Goal: Information Seeking & Learning: Learn about a topic

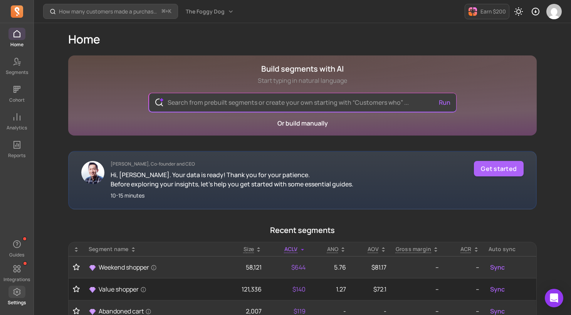
click at [17, 297] on span at bounding box center [16, 292] width 17 height 12
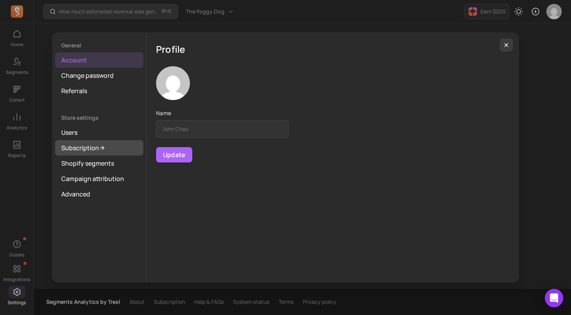
click at [86, 148] on link "Subscription" at bounding box center [99, 147] width 88 height 15
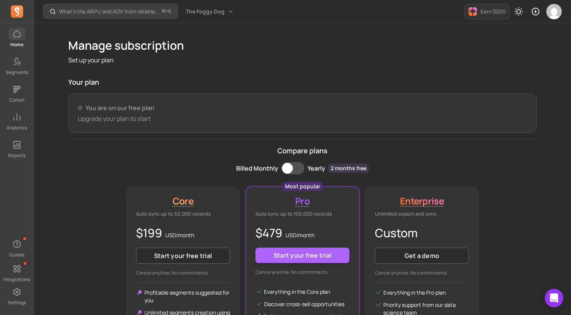
click at [7, 39] on link "Home" at bounding box center [17, 38] width 34 height 20
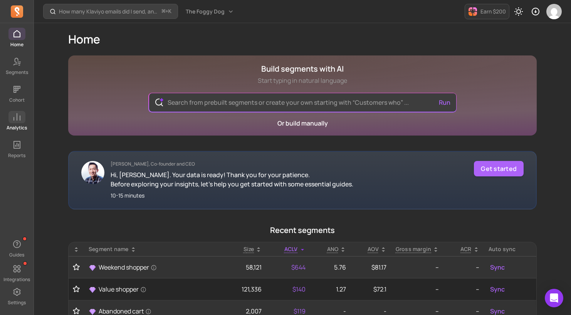
click at [13, 124] on link "Analytics" at bounding box center [17, 121] width 34 height 20
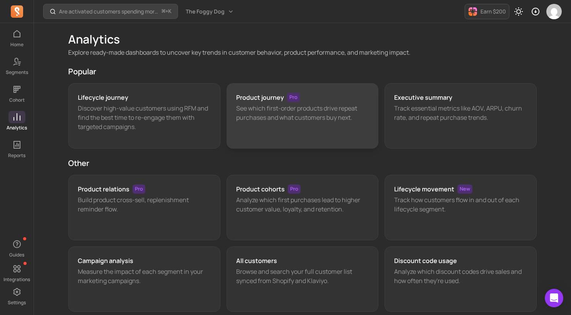
click at [269, 104] on p "See which first-order products drive repeat purchases and what customers buy ne…" at bounding box center [302, 113] width 133 height 18
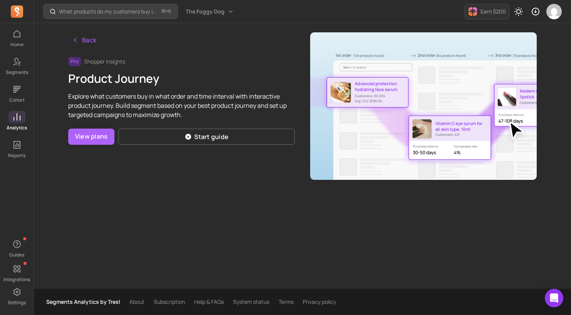
click at [294, 90] on div "Back Pro Shopper insights Product Journey Explore what customers buy in what or…" at bounding box center [181, 106] width 226 height 148
drag, startPoint x: 25, startPoint y: 119, endPoint x: 231, endPoint y: 312, distance: 282.9
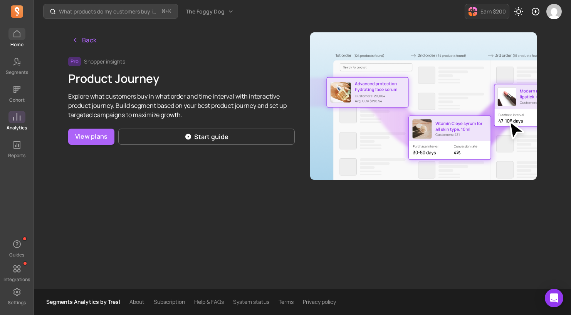
click at [18, 43] on p "Home" at bounding box center [16, 45] width 13 height 6
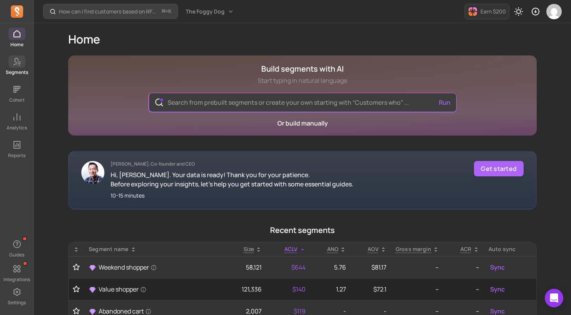
click at [23, 69] on p "Segments" at bounding box center [17, 72] width 22 height 6
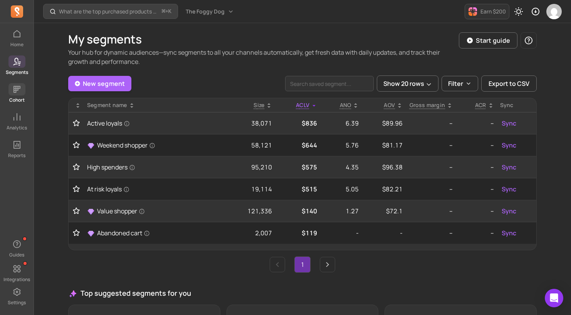
click at [16, 102] on p "Cohort" at bounding box center [16, 100] width 15 height 6
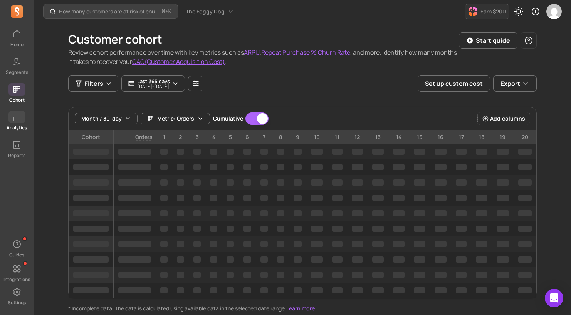
click at [16, 123] on span at bounding box center [16, 117] width 17 height 12
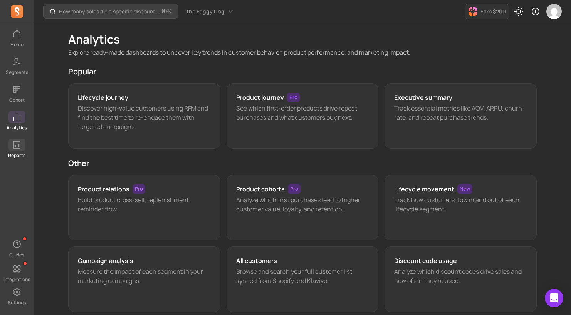
click at [16, 144] on icon at bounding box center [16, 144] width 9 height 9
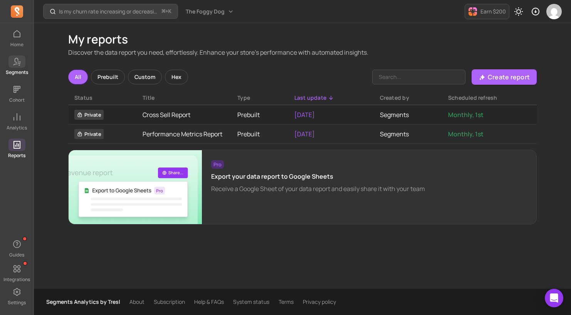
click at [18, 68] on link "Segments" at bounding box center [17, 65] width 34 height 20
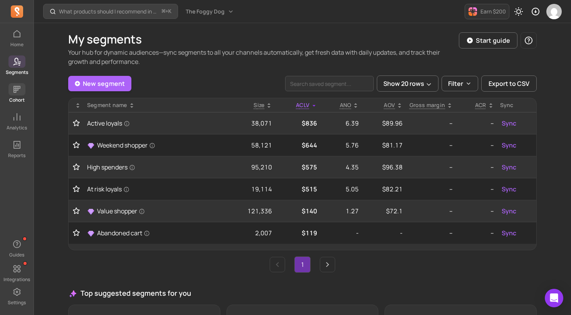
click at [11, 98] on p "Cohort" at bounding box center [16, 100] width 15 height 6
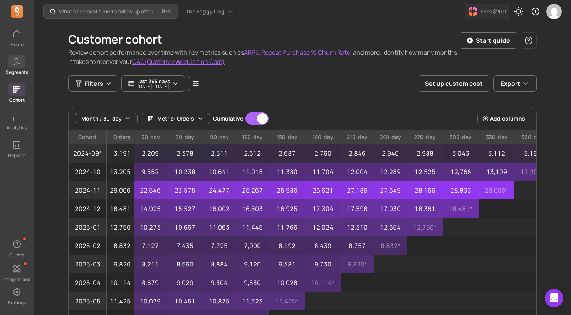
click at [17, 70] on p "Segments" at bounding box center [17, 72] width 22 height 6
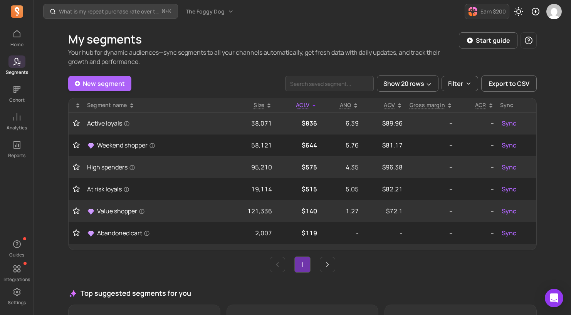
click at [163, 58] on p "Your hub for dynamic audiences—sync segments to all your channels automatically…" at bounding box center [263, 57] width 391 height 18
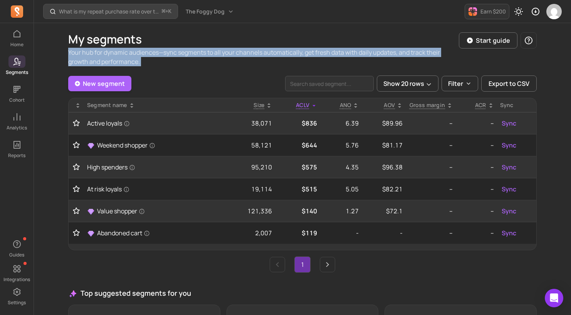
click at [163, 58] on p "Your hub for dynamic audiences—sync segments to all your channels automatically…" at bounding box center [263, 57] width 391 height 18
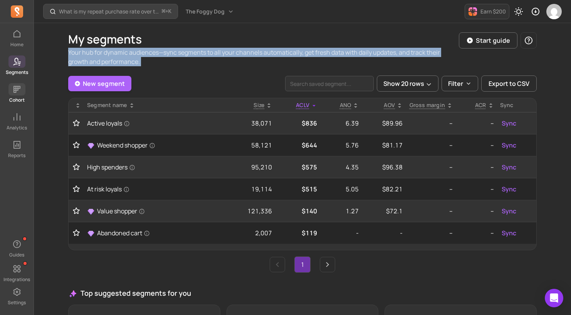
click at [13, 97] on p "Cohort" at bounding box center [16, 100] width 15 height 6
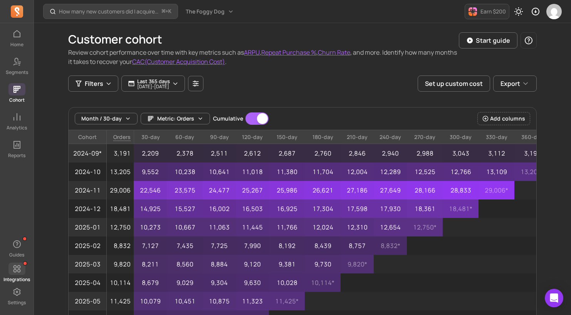
click at [20, 273] on icon at bounding box center [16, 268] width 9 height 9
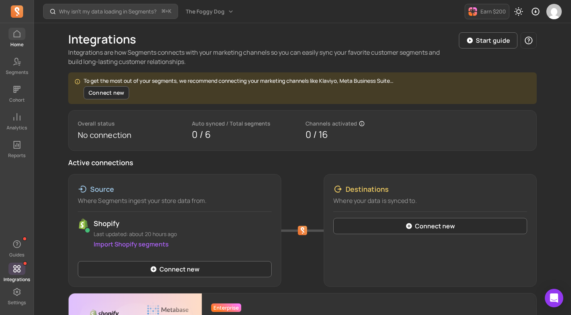
click at [9, 34] on span at bounding box center [16, 34] width 17 height 12
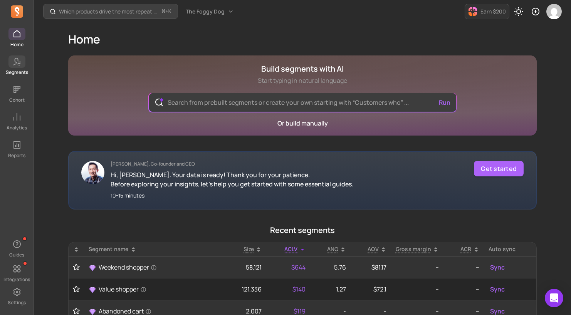
click at [18, 69] on link "Segments" at bounding box center [17, 65] width 34 height 20
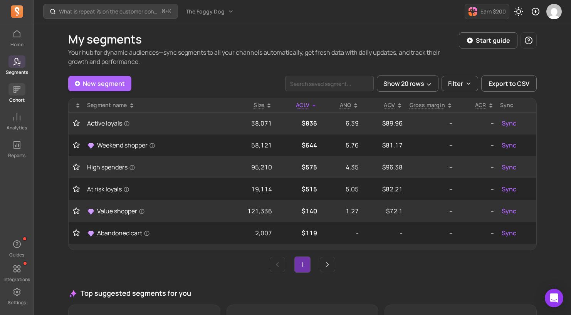
click at [16, 87] on icon at bounding box center [16, 89] width 7 height 7
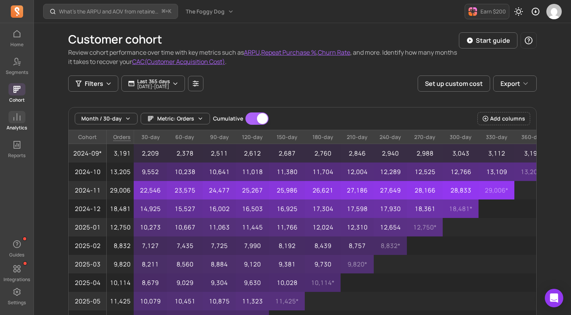
click at [21, 124] on link "Analytics" at bounding box center [17, 121] width 34 height 20
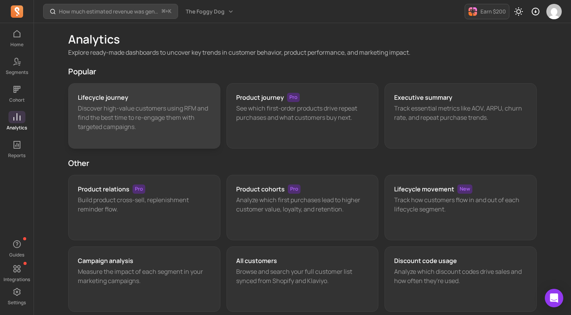
click at [189, 104] on p "Discover high-value customers using RFM and find the best time to re-engage the…" at bounding box center [144, 118] width 133 height 28
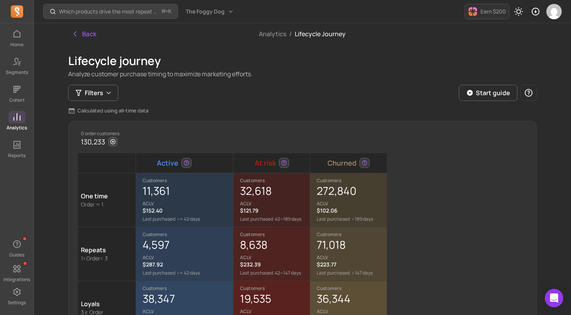
click at [12, 120] on span at bounding box center [16, 117] width 17 height 12
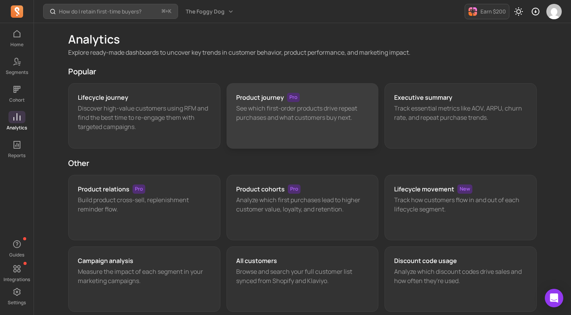
click at [285, 114] on p "See which first-order products drive repeat purchases and what customers buy ne…" at bounding box center [302, 113] width 133 height 18
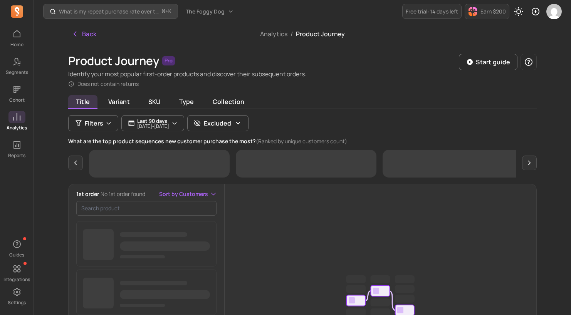
click at [17, 120] on icon at bounding box center [16, 116] width 7 height 7
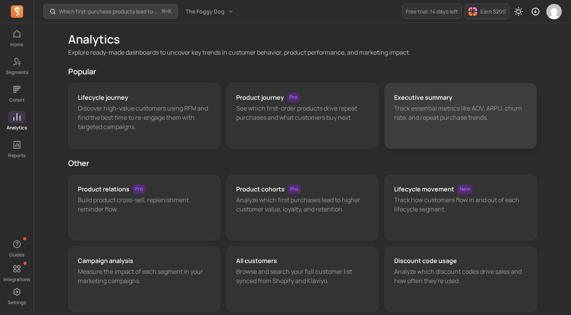
click at [451, 113] on p "Track essential metrics like AOV, ARPU, churn rate, and repeat purchase trends." at bounding box center [460, 113] width 133 height 18
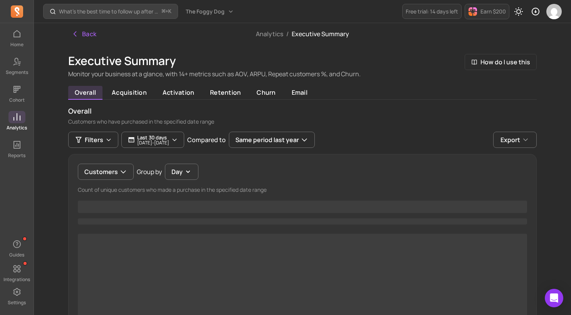
click at [20, 121] on icon at bounding box center [16, 116] width 9 height 9
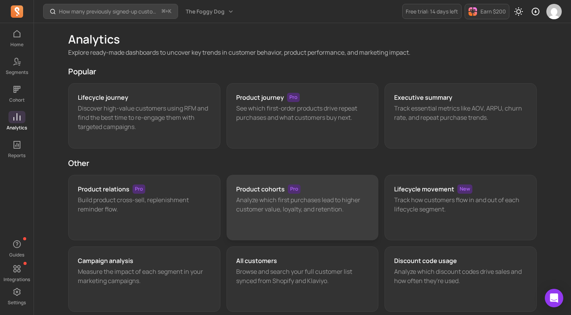
click at [265, 212] on p "Analyze which first purchases lead to higher customer value, loyalty, and reten…" at bounding box center [302, 204] width 133 height 18
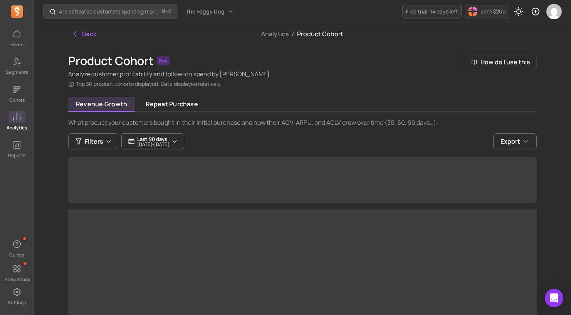
click at [15, 117] on icon at bounding box center [16, 116] width 9 height 9
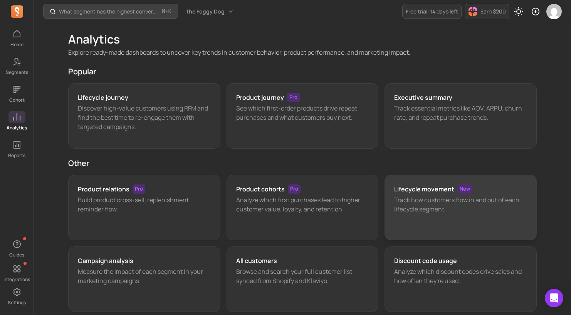
click at [430, 209] on p "Track how customers flow in and out of each lifecycle segment." at bounding box center [460, 204] width 133 height 18
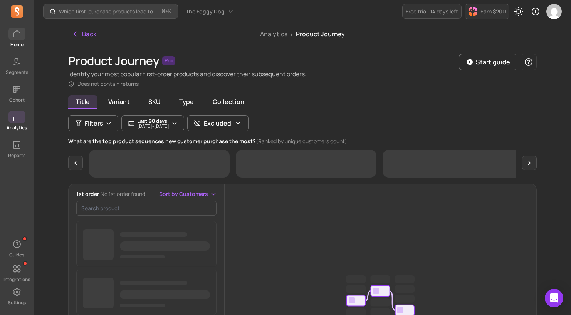
click at [13, 37] on icon at bounding box center [16, 33] width 7 height 7
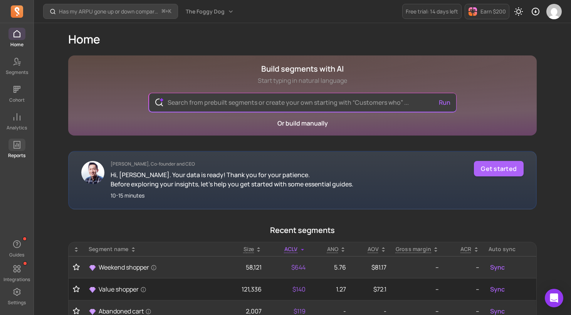
click at [15, 147] on icon at bounding box center [16, 144] width 9 height 9
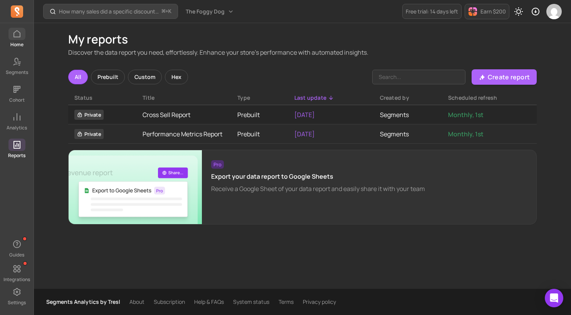
click at [20, 44] on p "Home" at bounding box center [16, 45] width 13 height 6
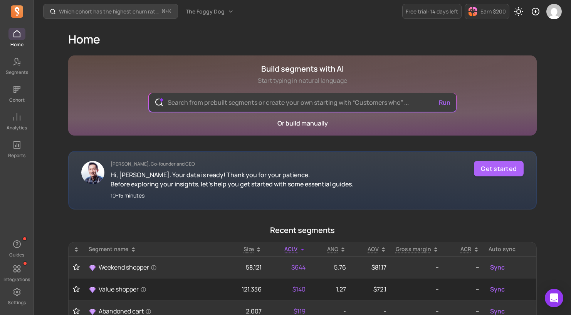
click at [7, 109] on div "Home Segments Cohort Analytics Reports" at bounding box center [17, 93] width 34 height 131
click at [12, 99] on p "Cohort" at bounding box center [16, 100] width 15 height 6
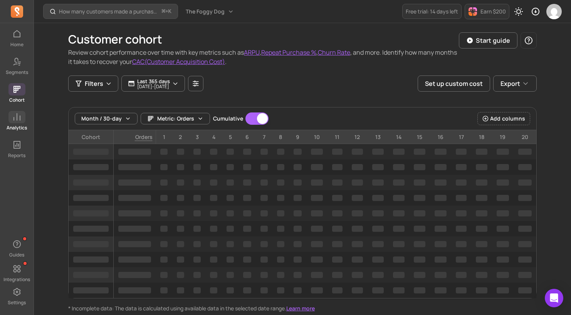
click at [15, 127] on p "Analytics" at bounding box center [17, 128] width 20 height 6
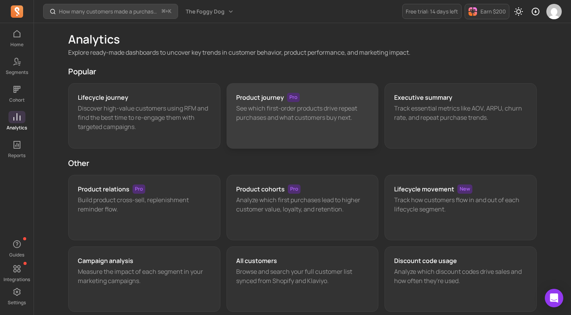
click at [309, 123] on div "Product journey Pro See which first-order products drive repeat purchases and w…" at bounding box center [302, 115] width 152 height 65
